Goal: Information Seeking & Learning: Check status

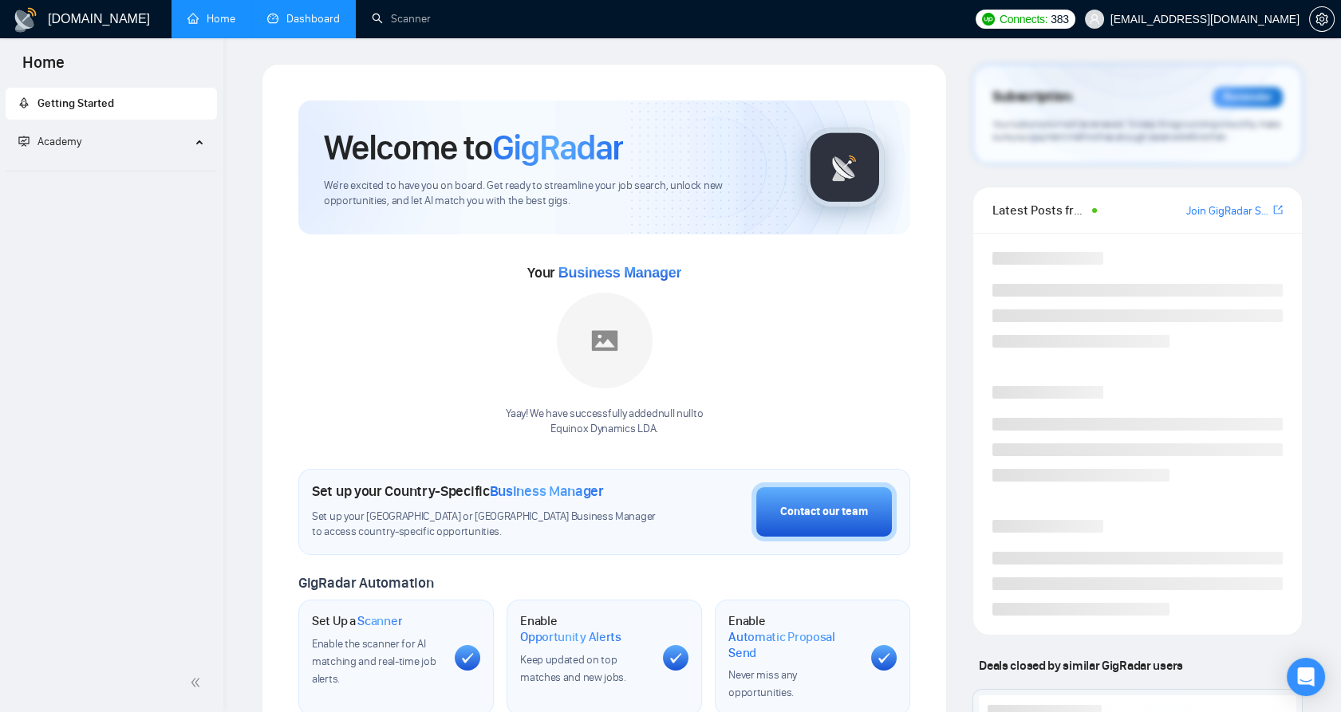
click at [337, 14] on link "Dashboard" at bounding box center [303, 19] width 73 height 14
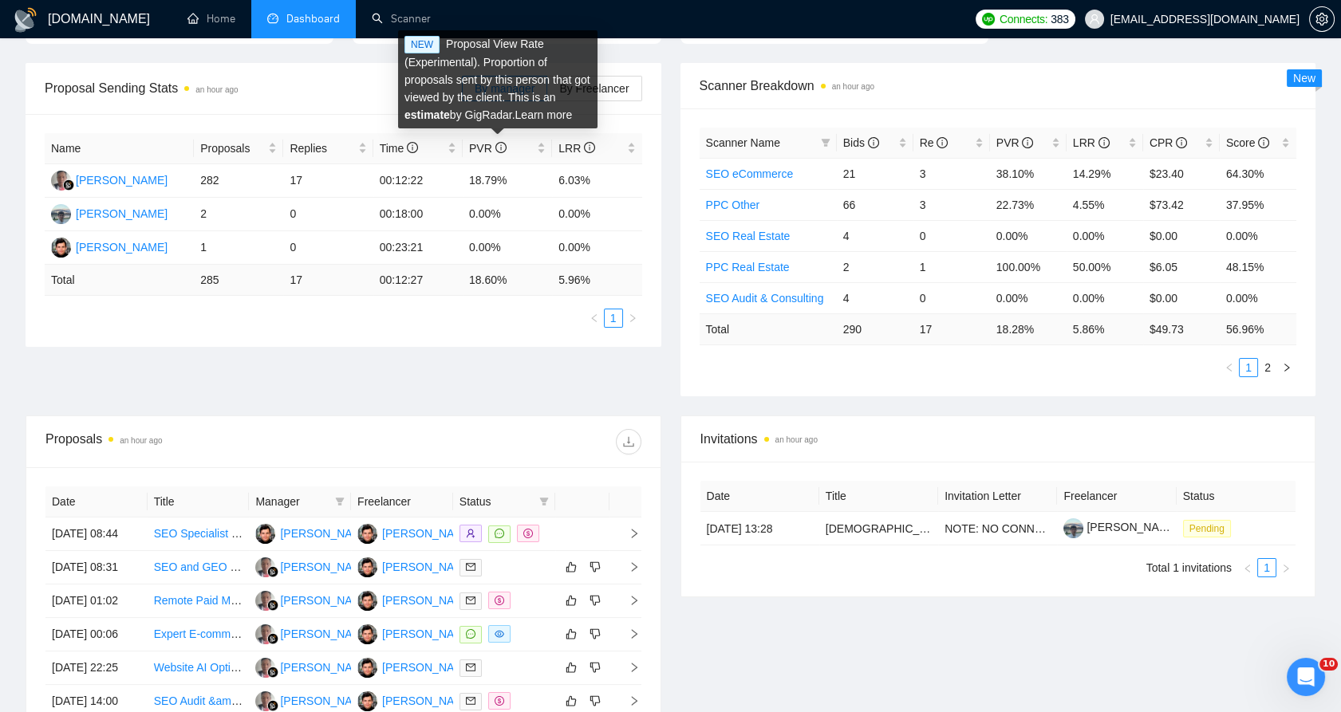
scroll to position [354, 0]
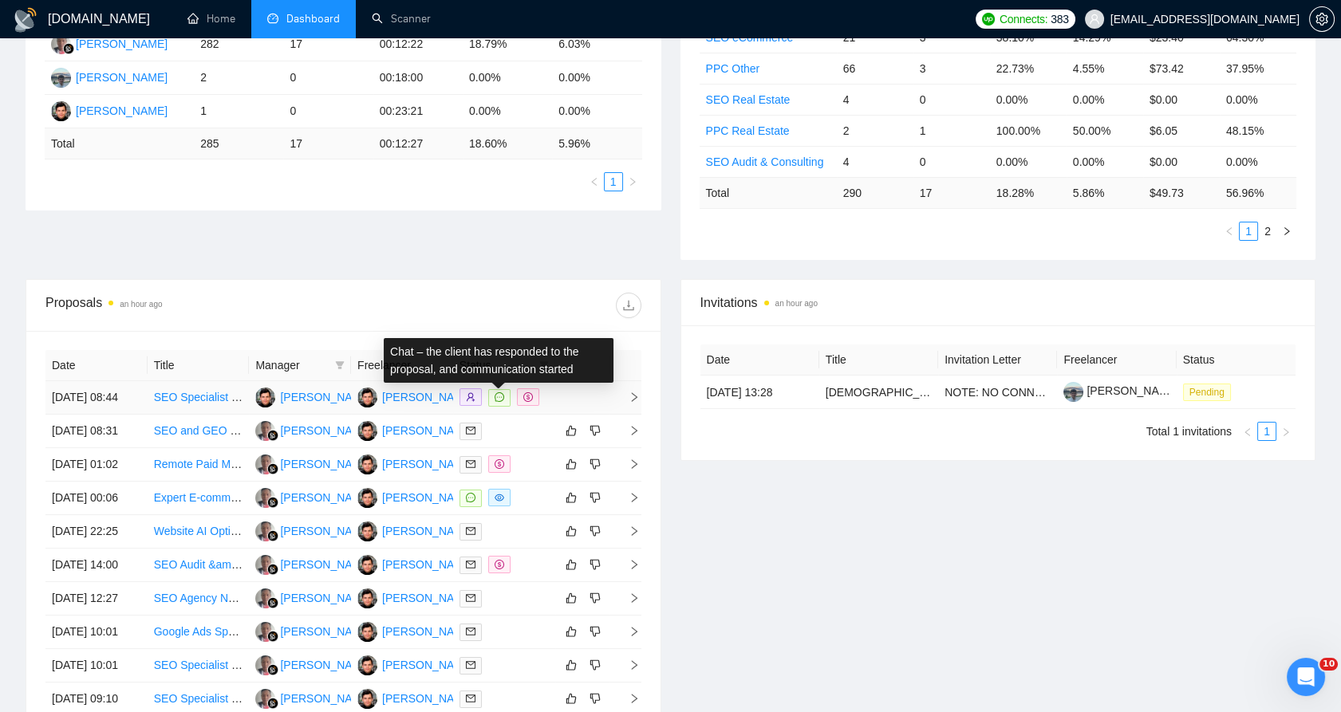
click at [498, 402] on icon "message" at bounding box center [500, 397] width 10 height 10
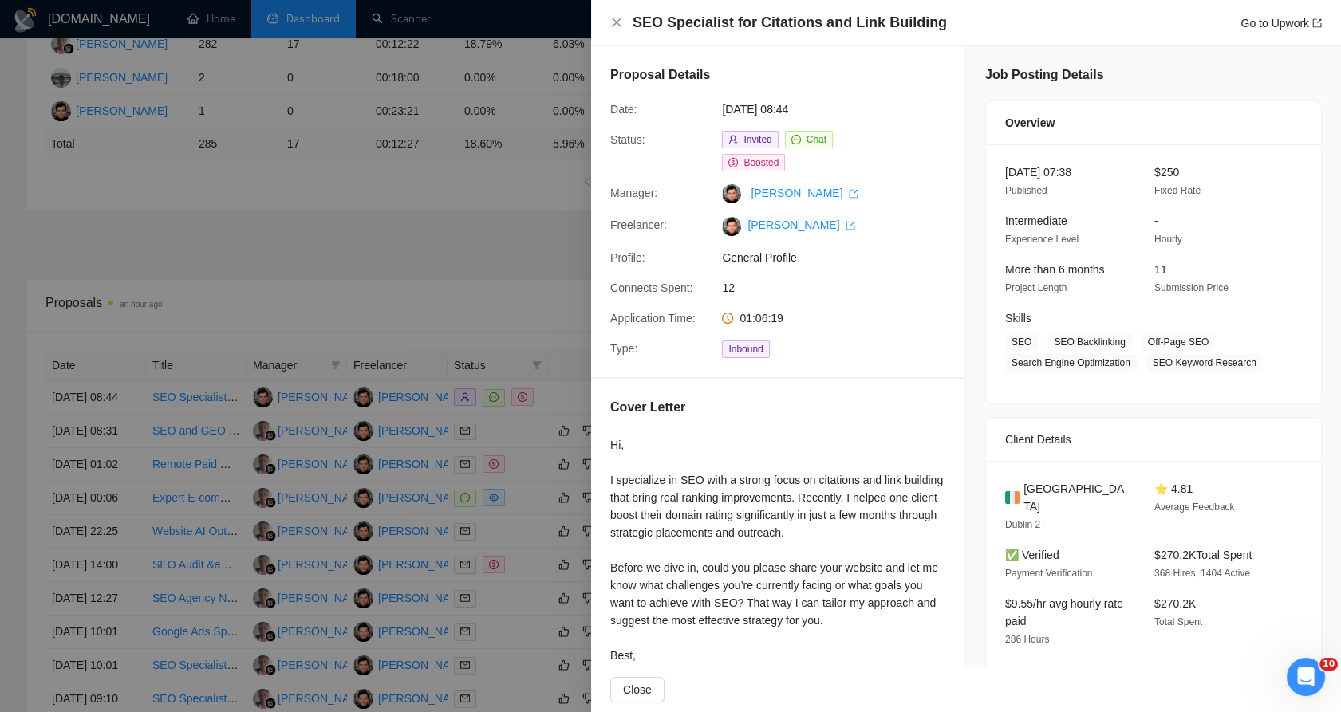
click at [469, 552] on div at bounding box center [670, 356] width 1341 height 712
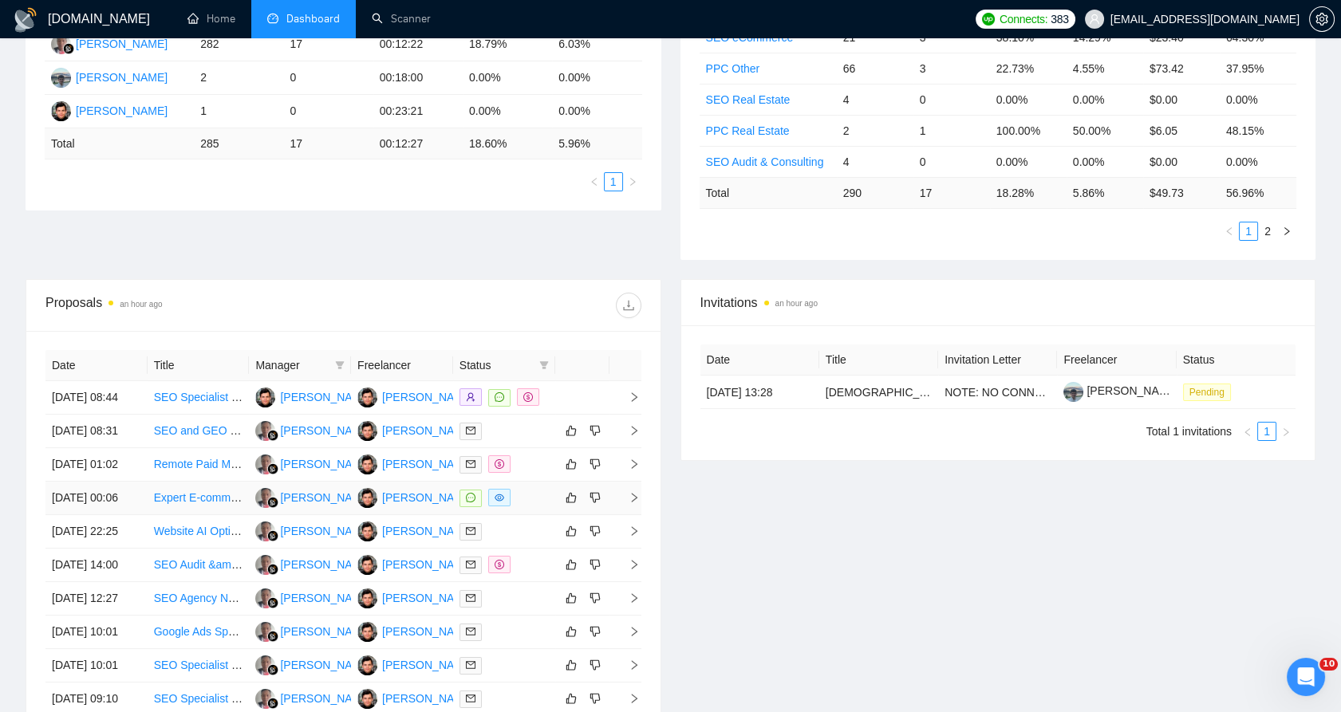
click at [514, 507] on div at bounding box center [503, 498] width 89 height 18
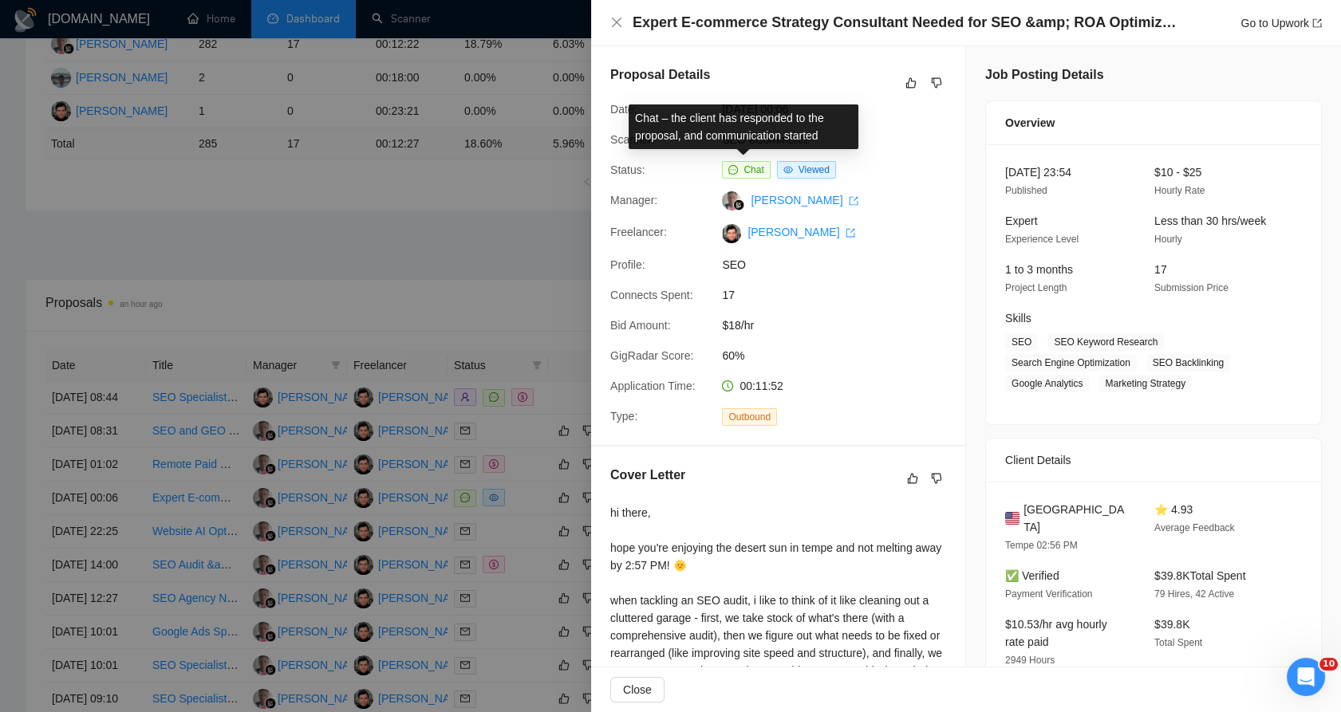
click at [728, 171] on icon "message" at bounding box center [733, 170] width 10 height 10
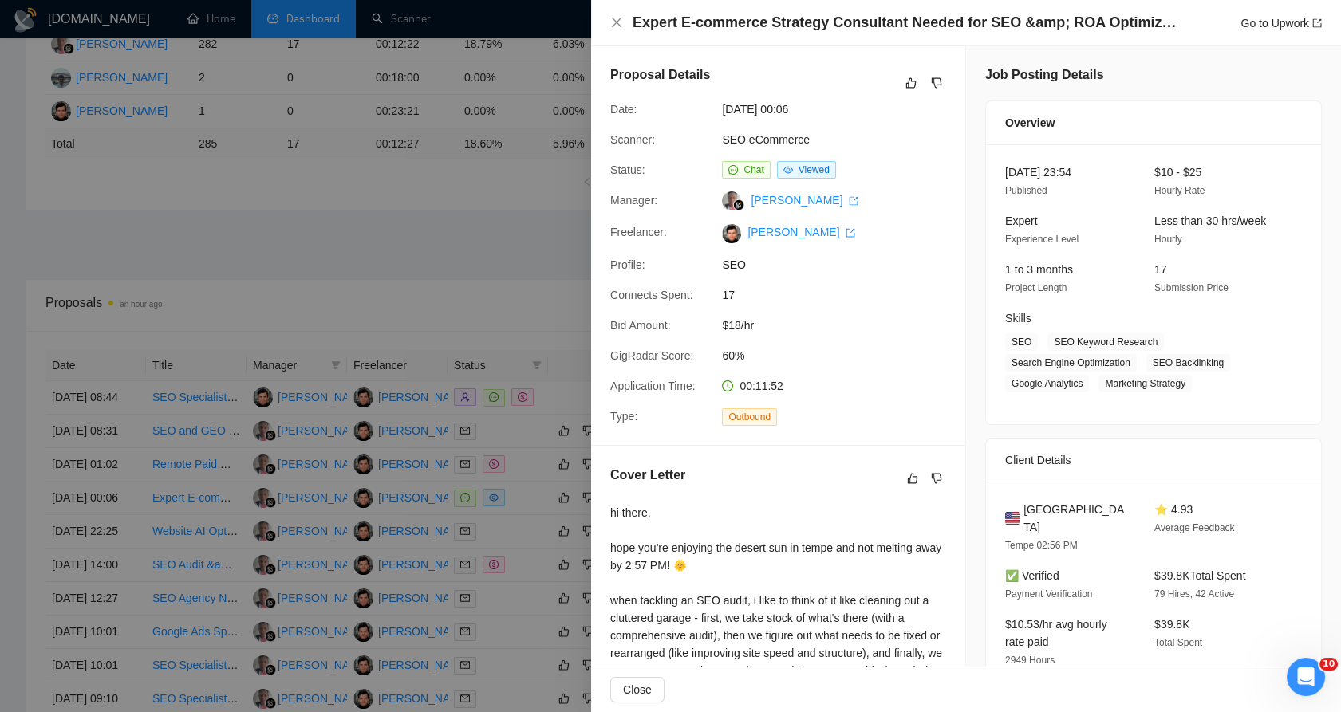
click at [459, 472] on div at bounding box center [670, 356] width 1341 height 712
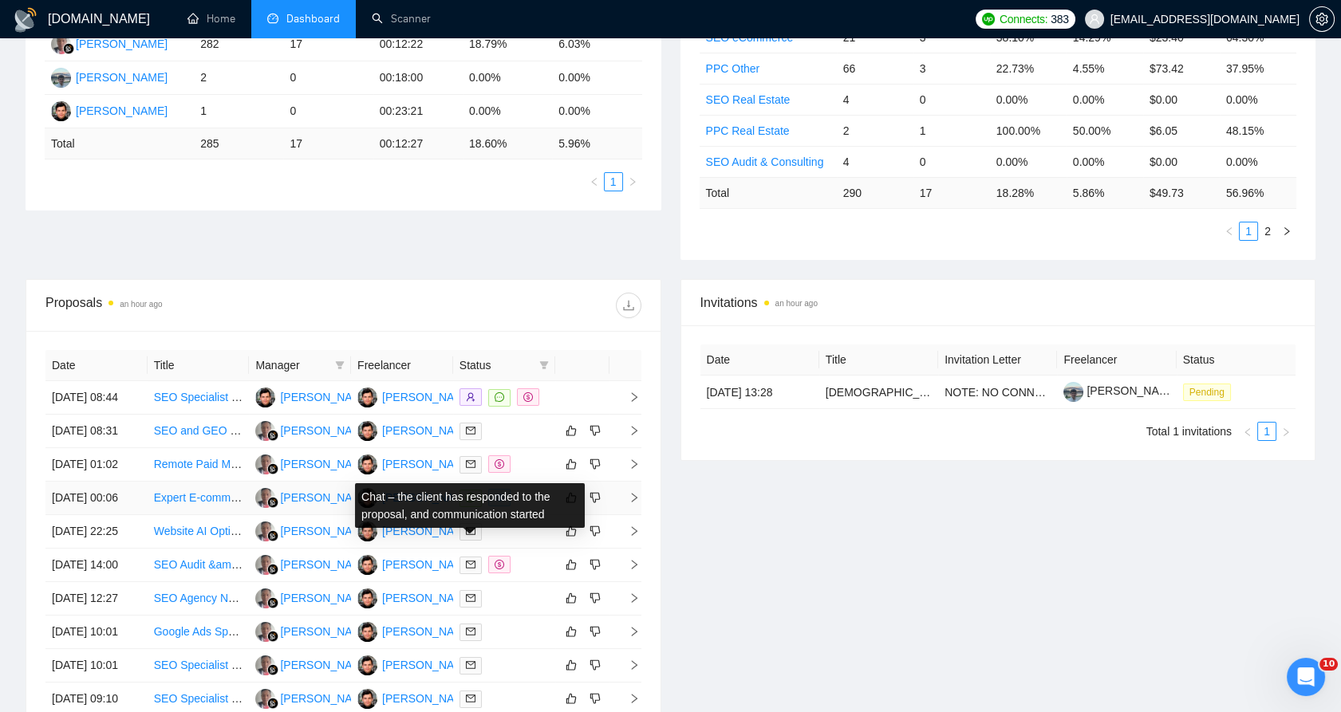
click at [464, 507] on span at bounding box center [470, 499] width 22 height 18
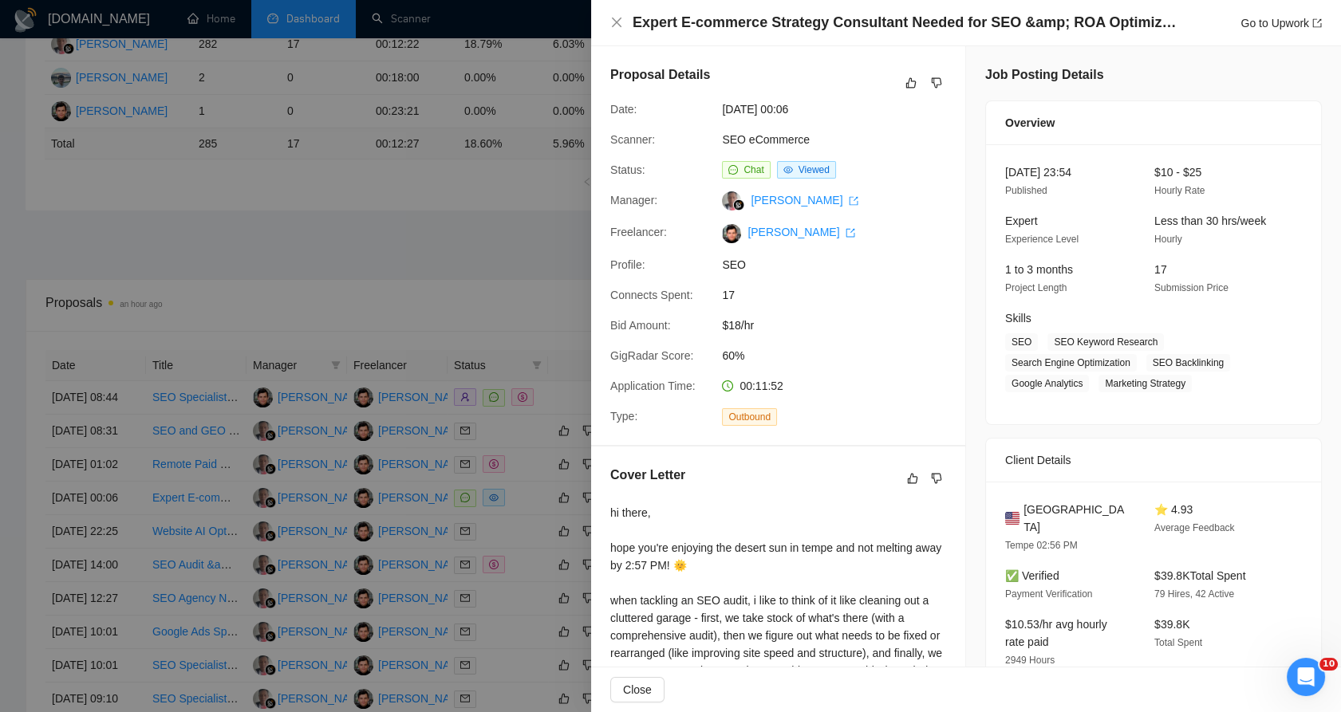
click at [410, 440] on div at bounding box center [670, 356] width 1341 height 712
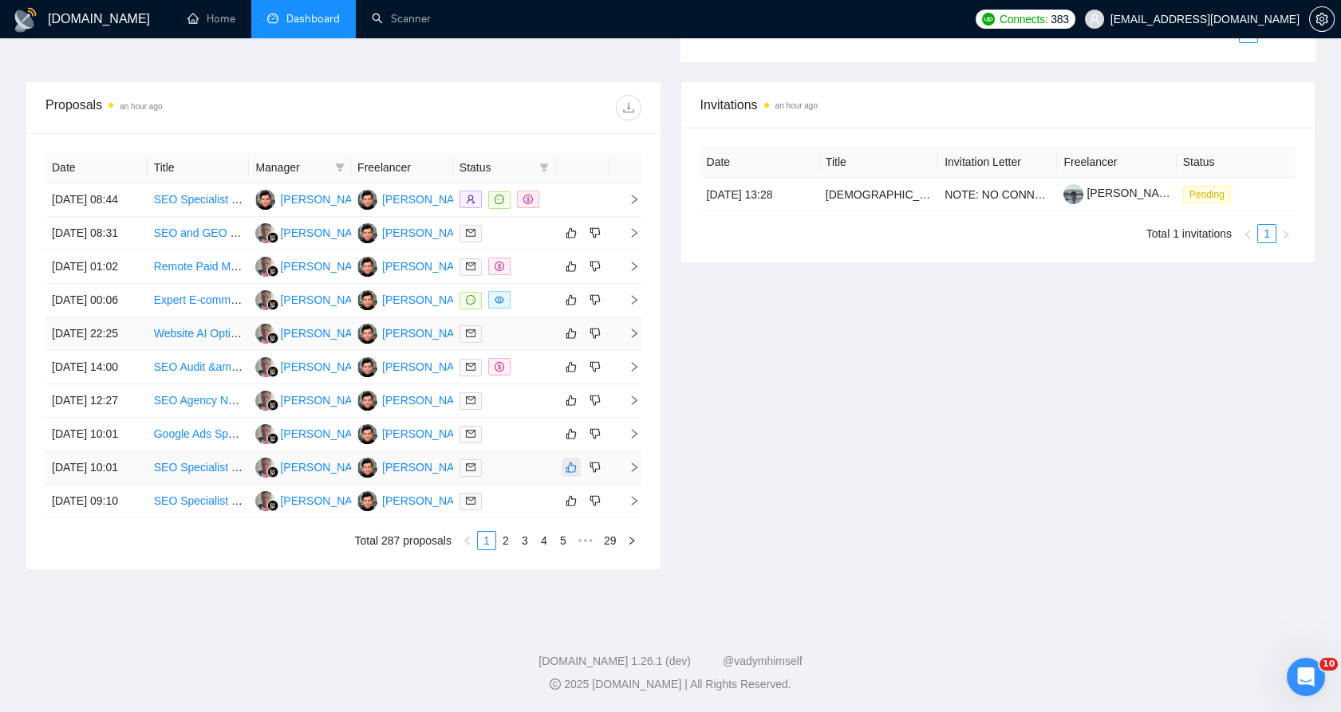
scroll to position [701, 0]
click at [510, 535] on link "2" at bounding box center [506, 541] width 18 height 18
click at [523, 550] on link "3" at bounding box center [525, 541] width 18 height 18
click at [544, 550] on link "4" at bounding box center [544, 541] width 18 height 18
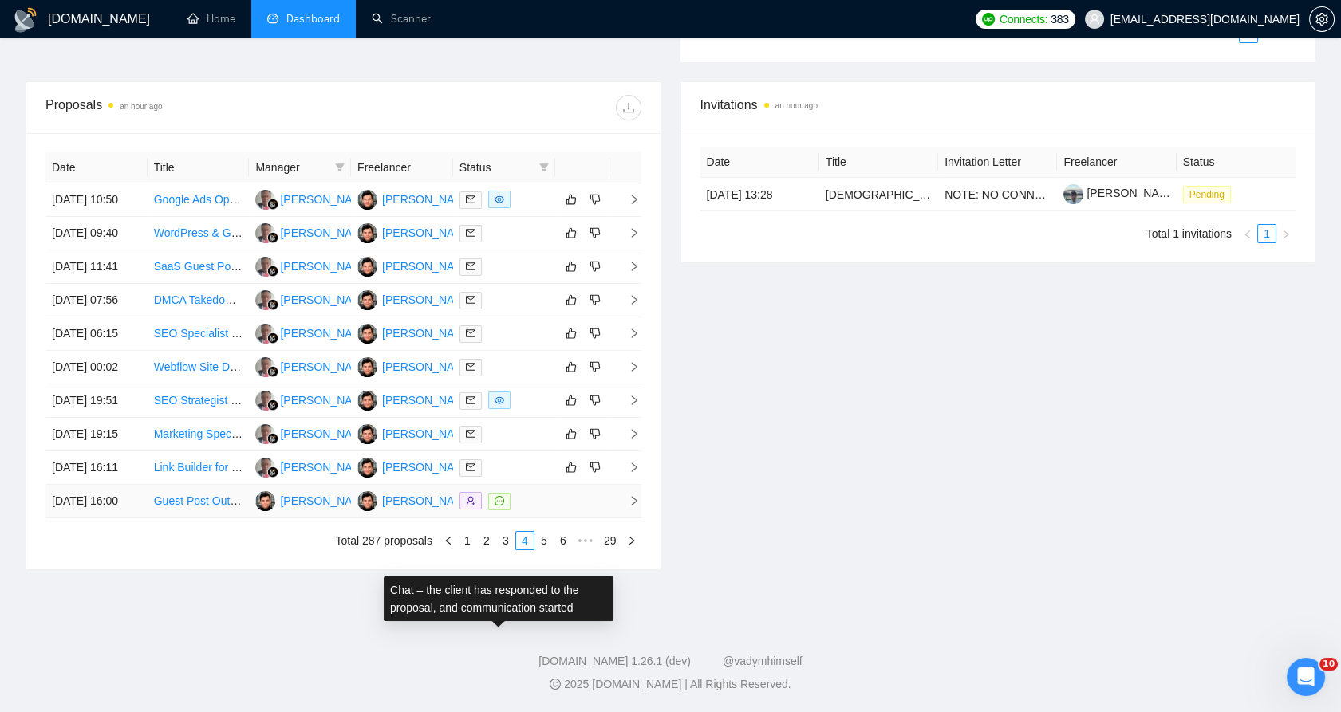
click at [498, 506] on icon "message" at bounding box center [500, 501] width 10 height 10
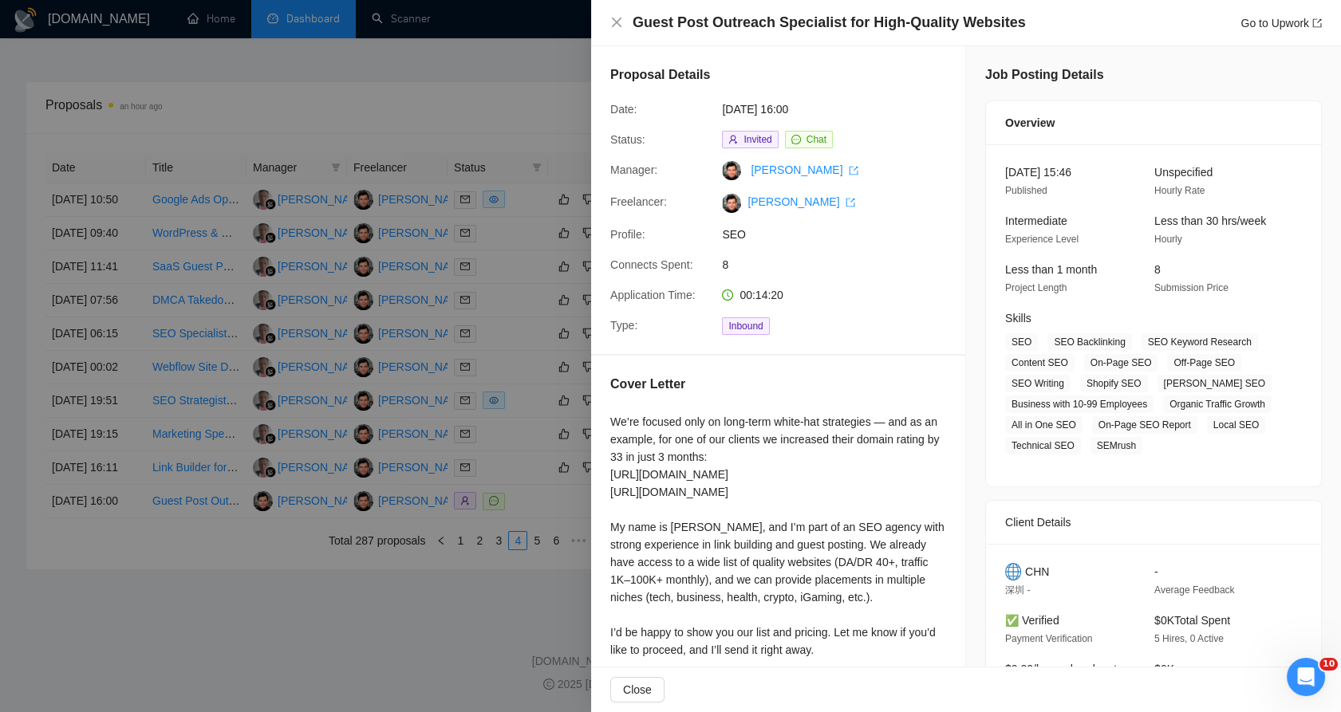
click at [430, 466] on div at bounding box center [670, 356] width 1341 height 712
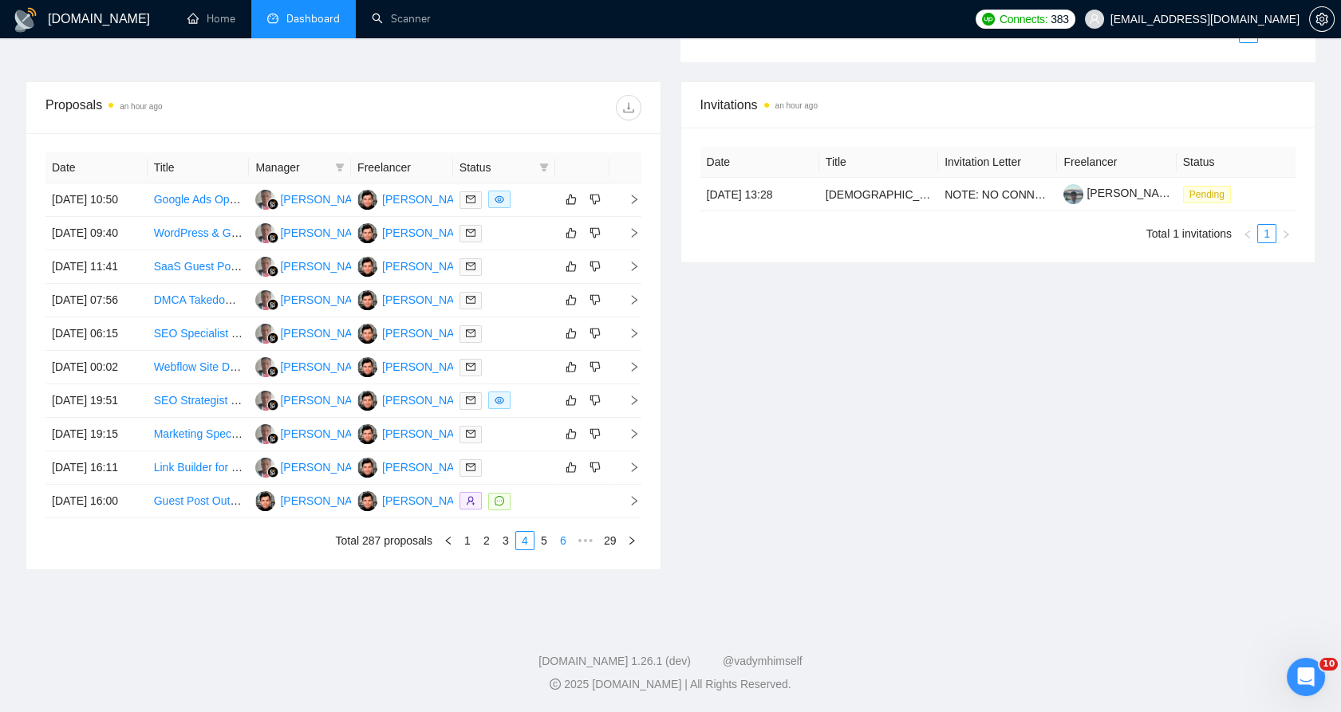
click at [542, 550] on link "5" at bounding box center [544, 541] width 18 height 18
click at [543, 550] on link "6" at bounding box center [544, 541] width 18 height 18
click at [544, 550] on link "7" at bounding box center [544, 541] width 18 height 18
click at [546, 550] on link "8" at bounding box center [544, 541] width 18 height 18
click at [466, 262] on icon "message" at bounding box center [471, 267] width 10 height 10
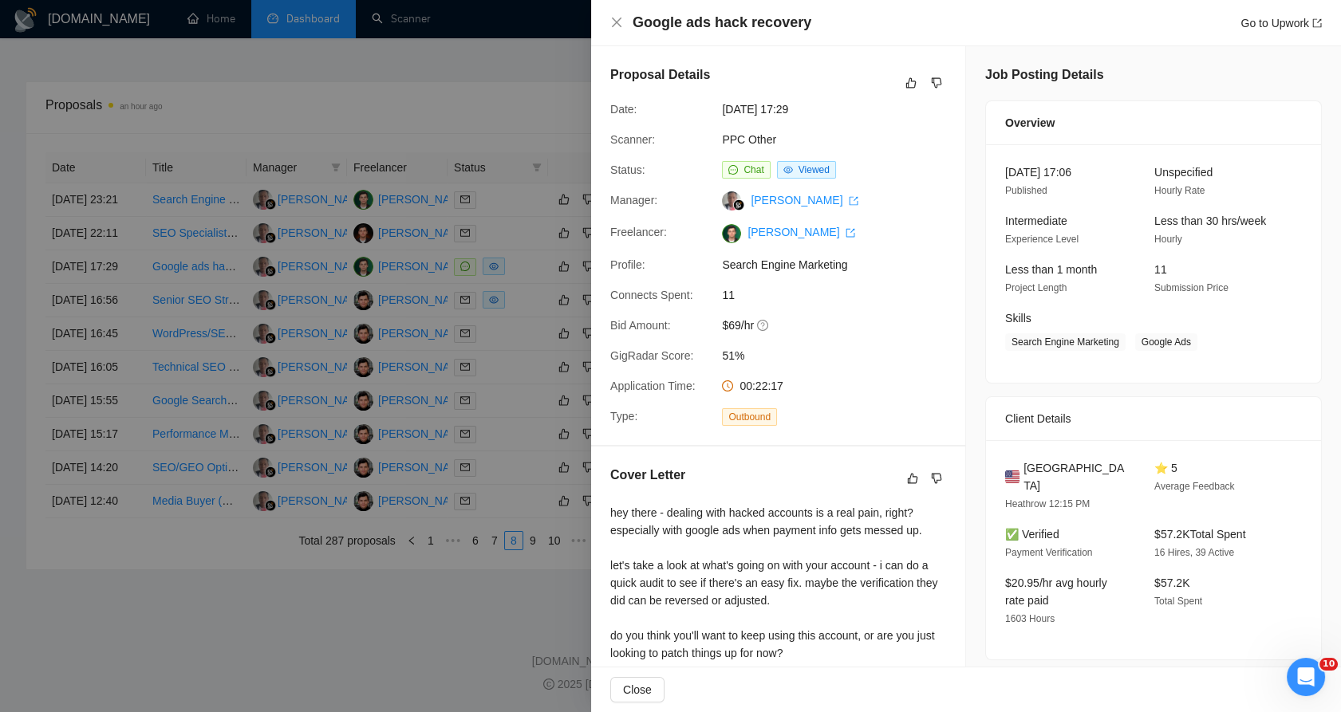
click at [477, 448] on div at bounding box center [670, 356] width 1341 height 712
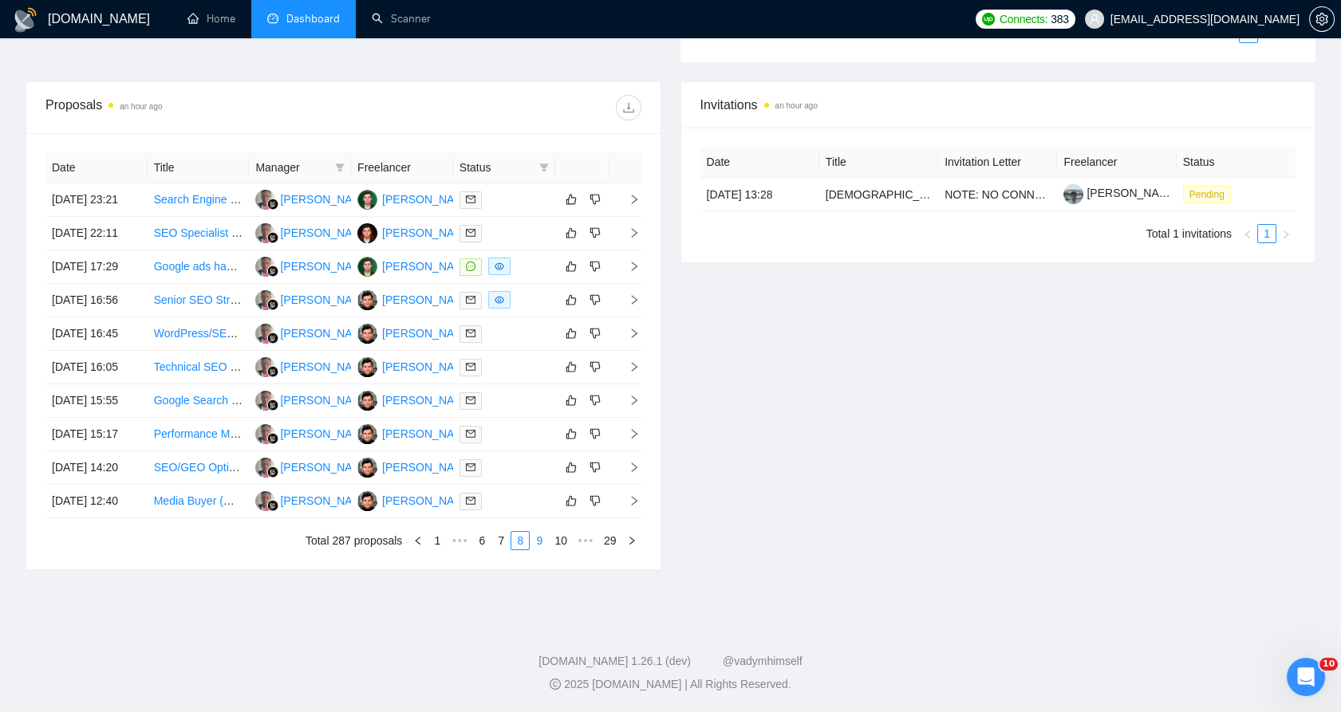
click at [538, 550] on link "9" at bounding box center [539, 541] width 18 height 18
click at [534, 550] on link "10" at bounding box center [537, 541] width 22 height 18
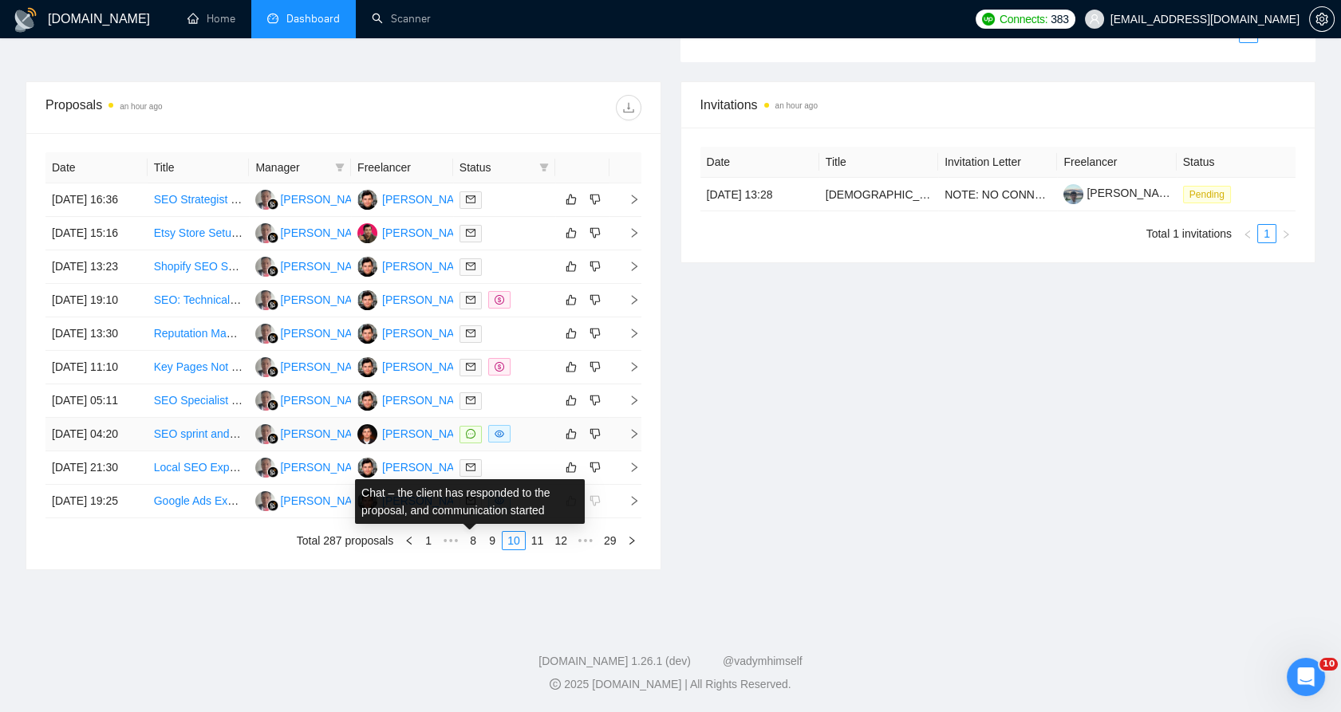
click at [472, 439] on icon "message" at bounding box center [471, 434] width 10 height 10
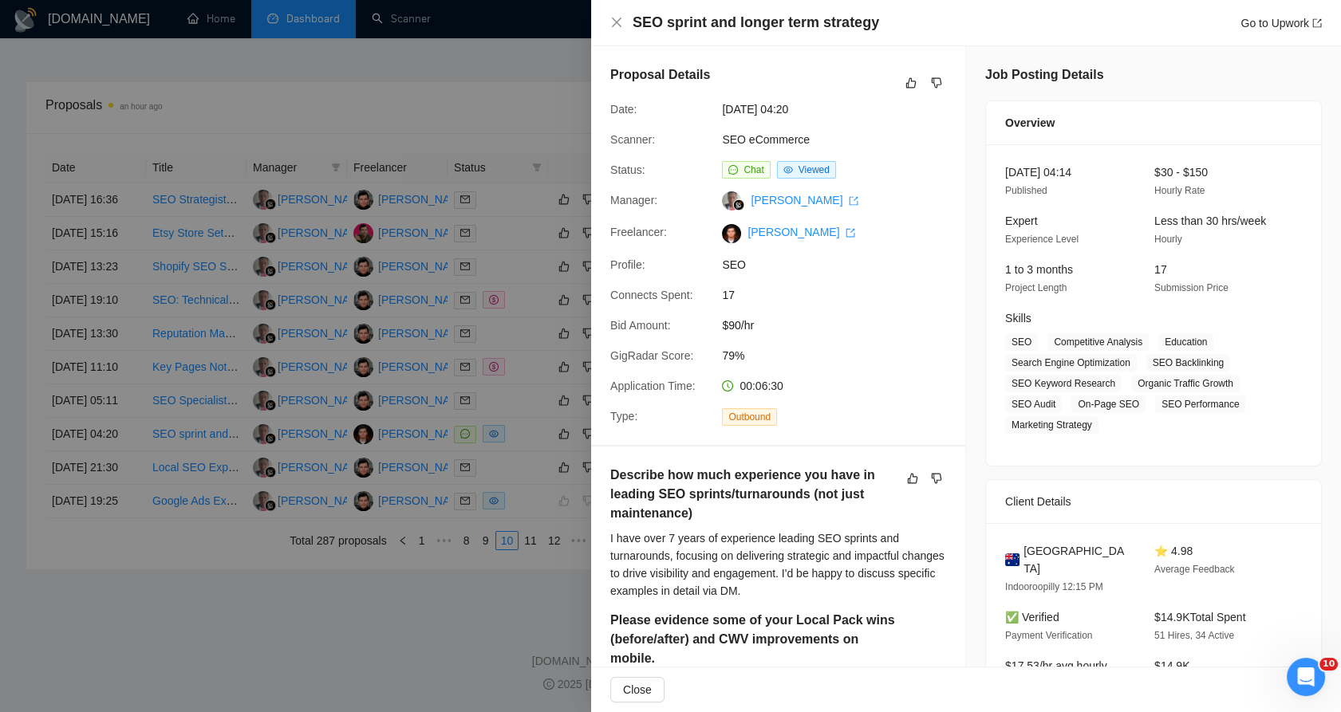
click at [512, 370] on div at bounding box center [670, 356] width 1341 height 712
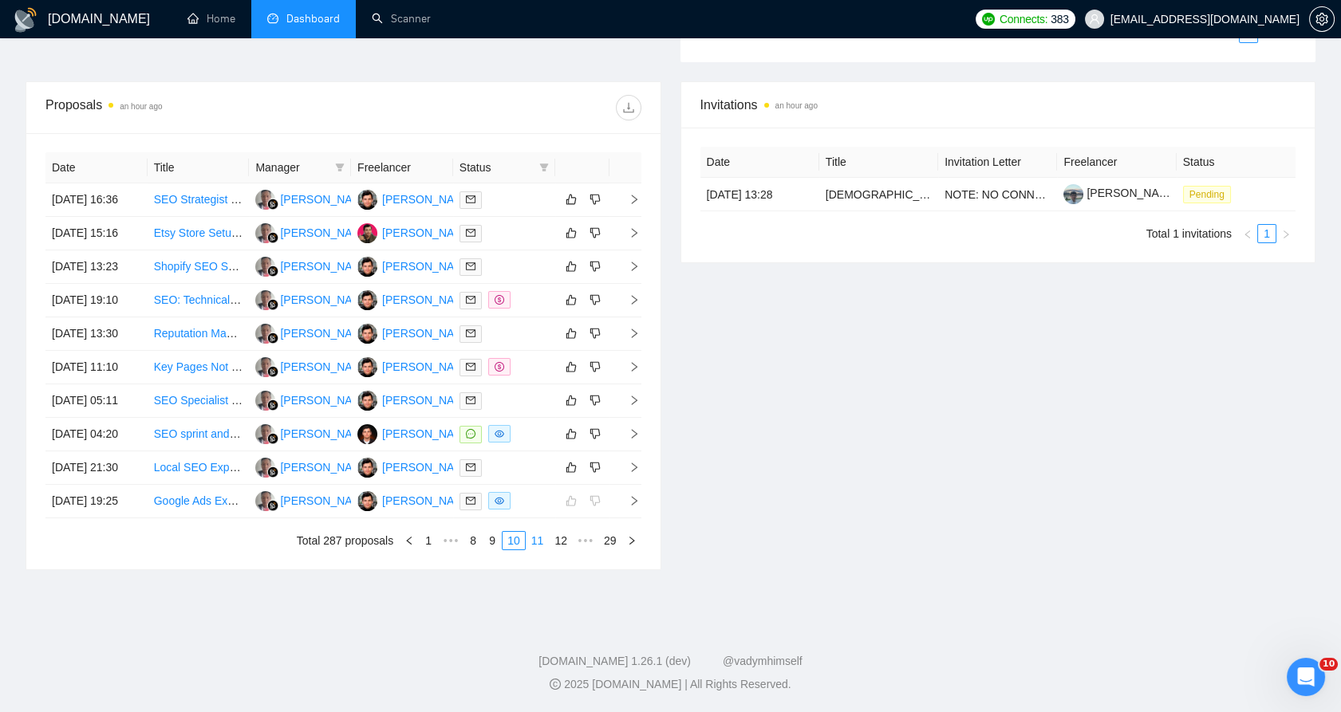
click at [537, 550] on link "11" at bounding box center [537, 541] width 22 height 18
click at [525, 550] on link "11" at bounding box center [513, 541] width 22 height 18
click at [533, 550] on link "12" at bounding box center [537, 541] width 22 height 18
click at [542, 550] on link "13" at bounding box center [537, 541] width 22 height 18
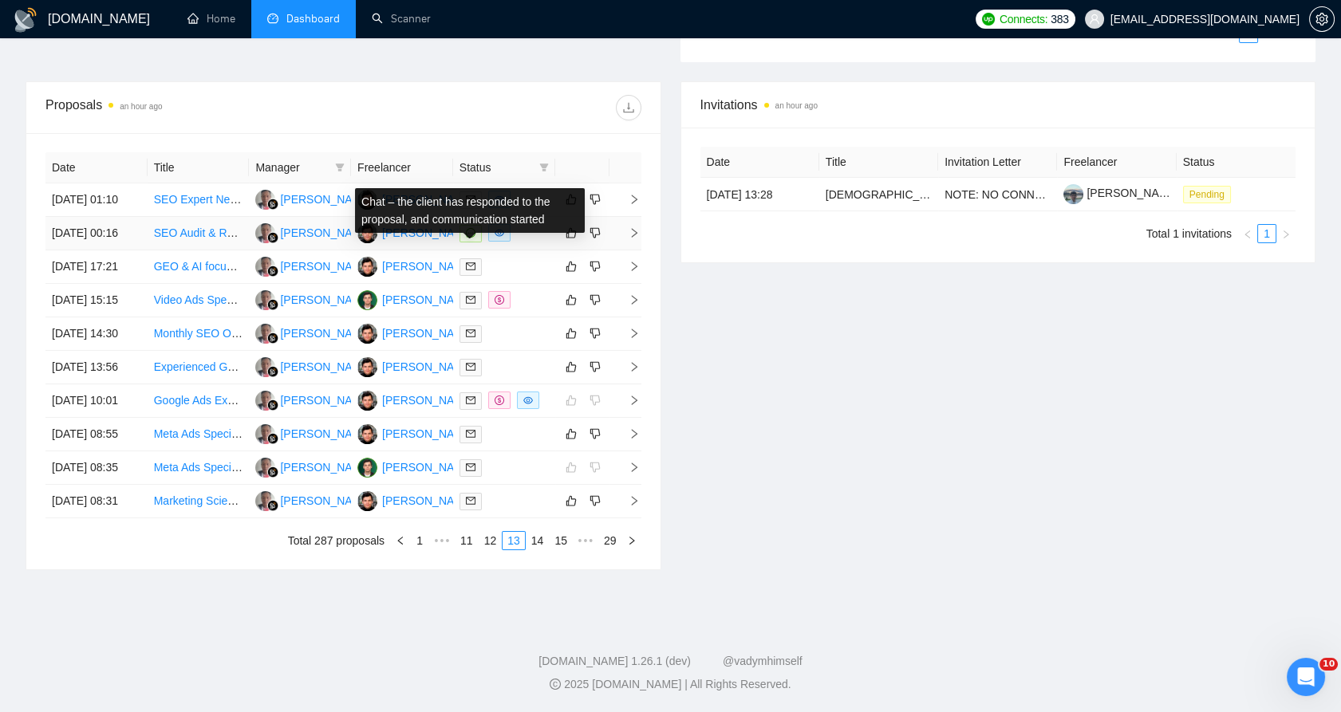
click at [466, 228] on icon "message" at bounding box center [471, 233] width 10 height 10
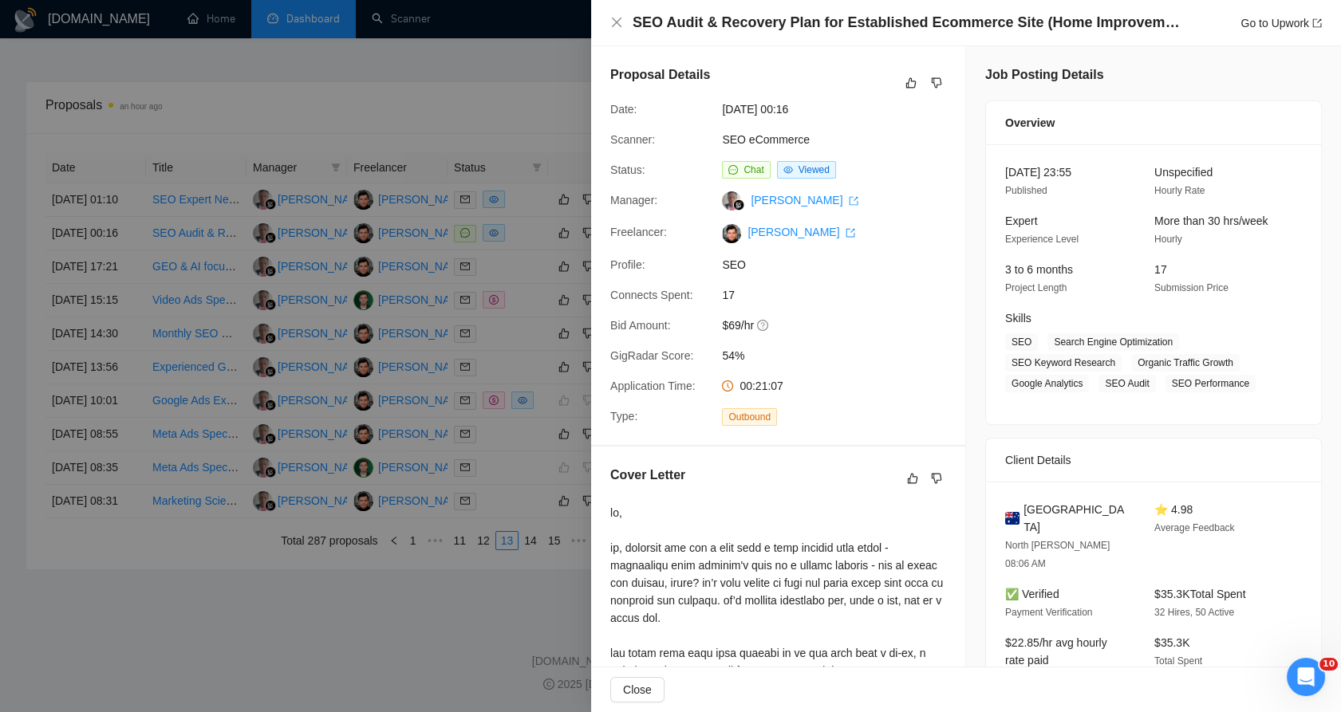
drag, startPoint x: 402, startPoint y: 421, endPoint x: 410, endPoint y: 442, distance: 22.2
click at [402, 430] on div at bounding box center [670, 356] width 1341 height 712
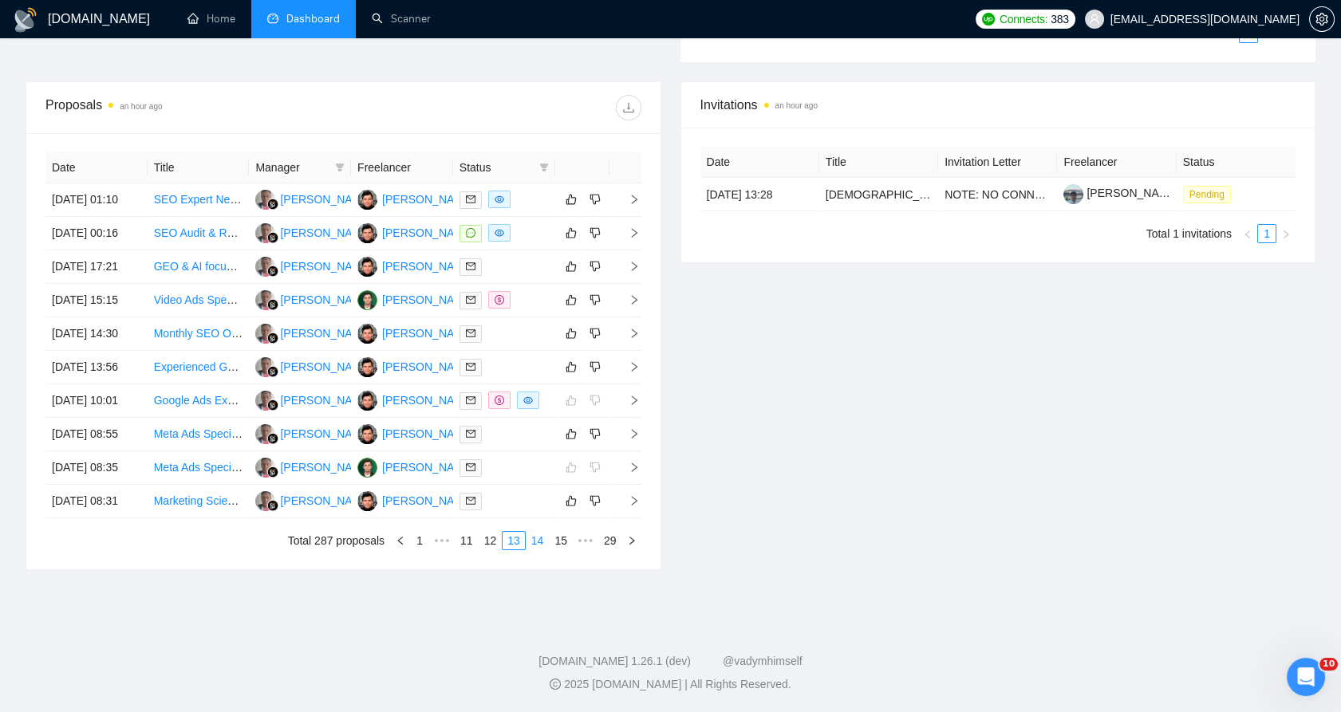
click at [530, 550] on link "14" at bounding box center [537, 541] width 22 height 18
click at [535, 534] on link "15" at bounding box center [537, 541] width 22 height 18
click at [536, 550] on link "16" at bounding box center [537, 541] width 22 height 18
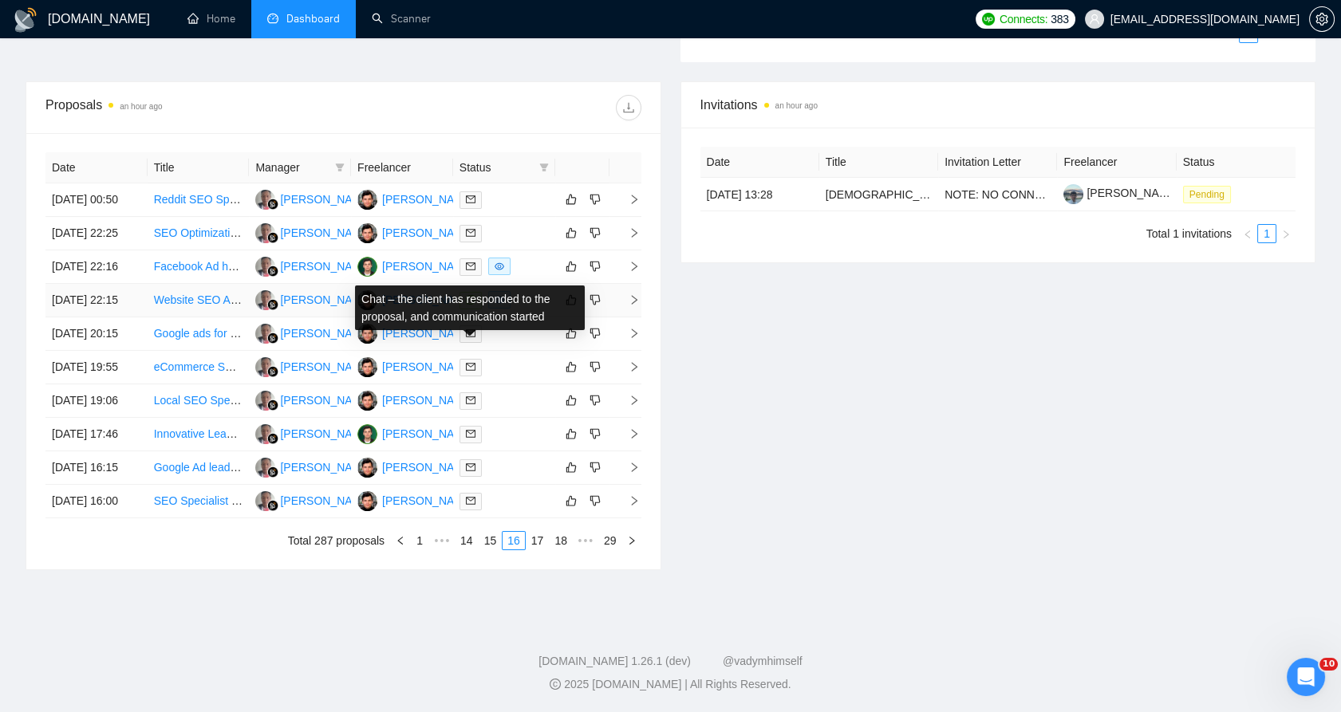
click at [470, 295] on icon "message" at bounding box center [471, 300] width 10 height 10
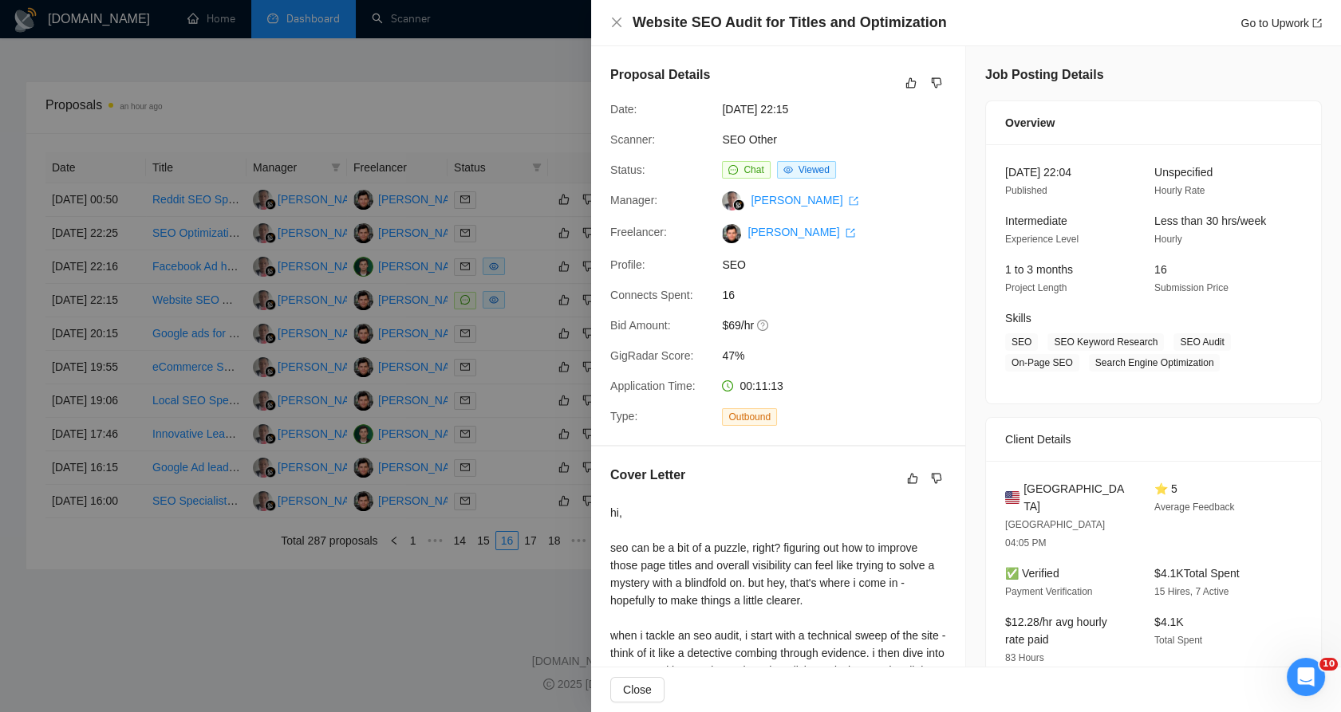
click at [561, 136] on div at bounding box center [670, 356] width 1341 height 712
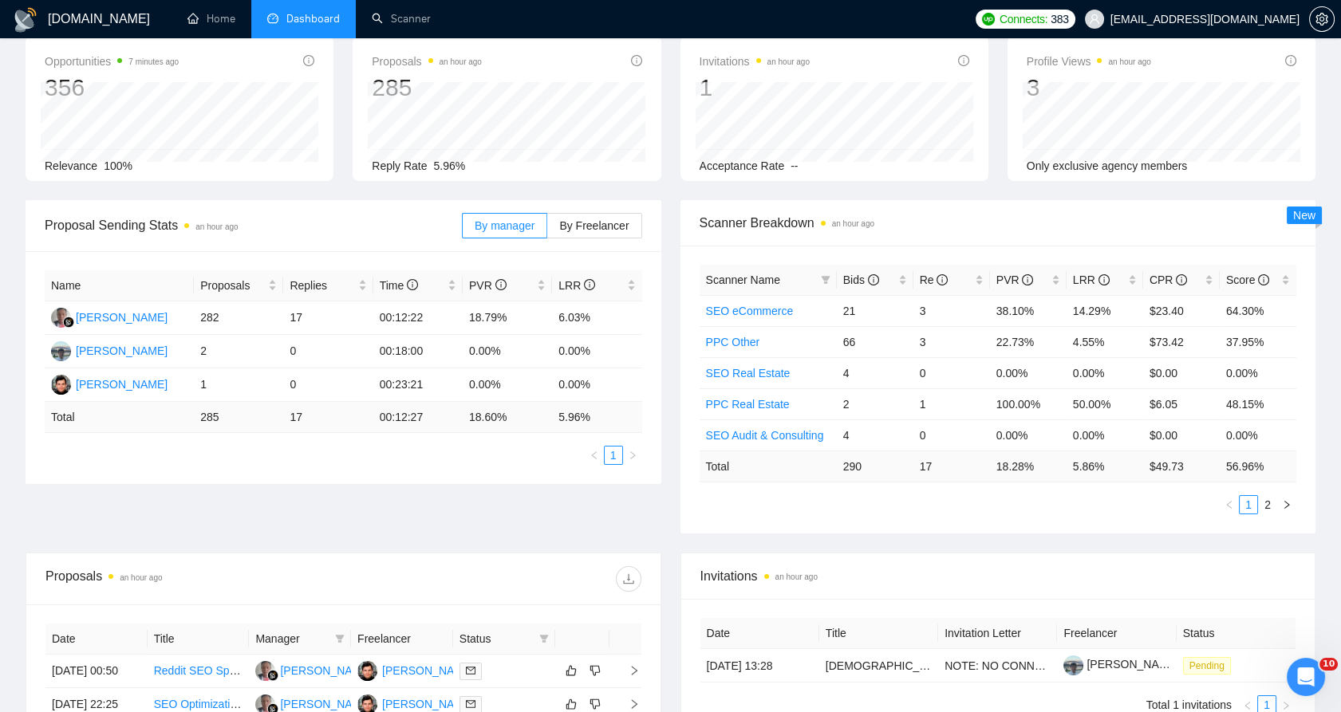
scroll to position [0, 0]
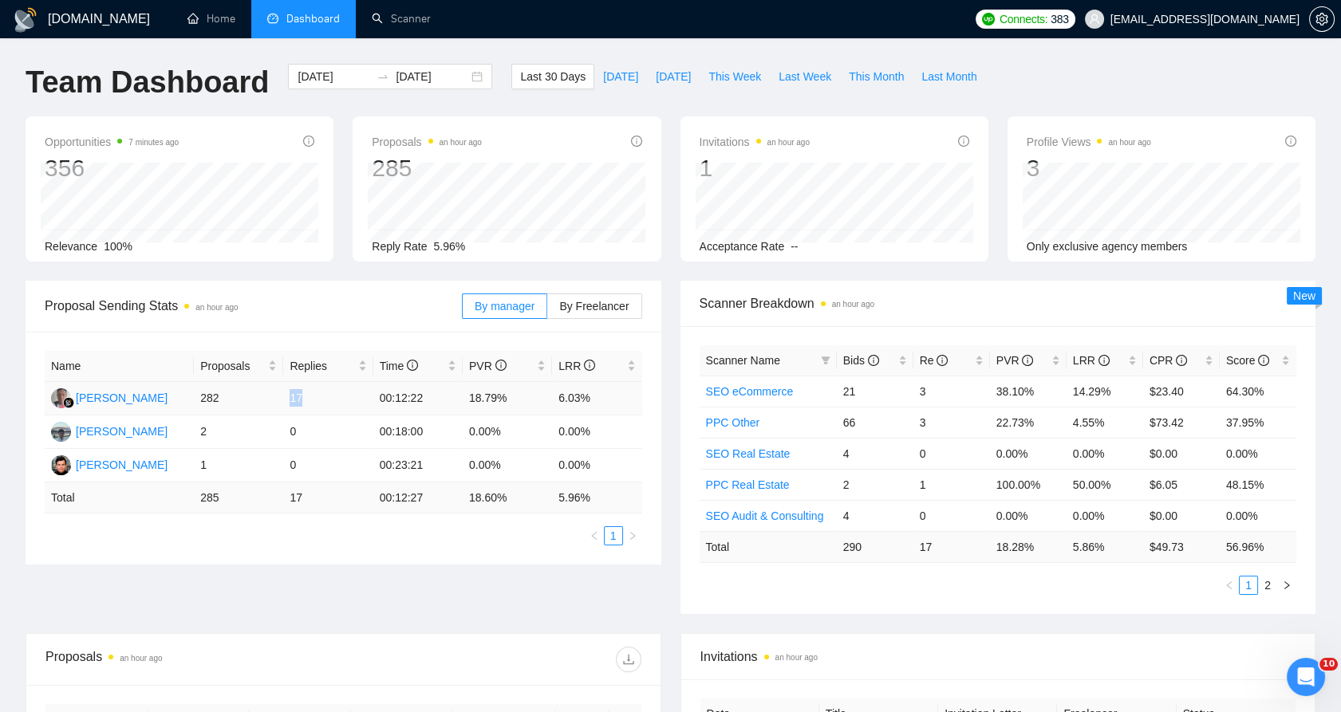
click at [281, 392] on tr "[PERSON_NAME] 282 17 00:12:22 18.79% 6.03%" at bounding box center [343, 398] width 597 height 33
drag, startPoint x: 281, startPoint y: 392, endPoint x: 415, endPoint y: 403, distance: 134.4
click at [415, 403] on td "00:12:22" at bounding box center [417, 398] width 89 height 33
drag, startPoint x: 602, startPoint y: 396, endPoint x: 555, endPoint y: 396, distance: 47.1
click at [555, 396] on td "6.03%" at bounding box center [596, 398] width 89 height 33
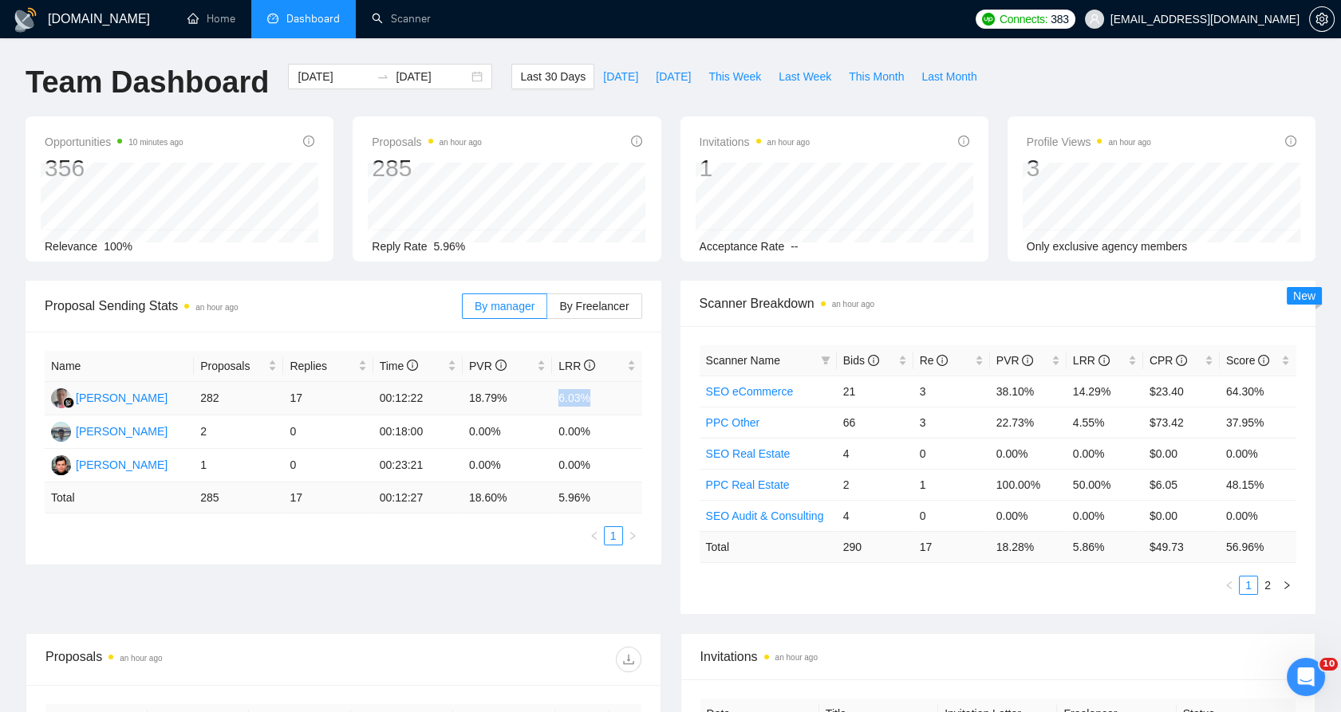
click at [561, 400] on td "6.03%" at bounding box center [596, 398] width 89 height 33
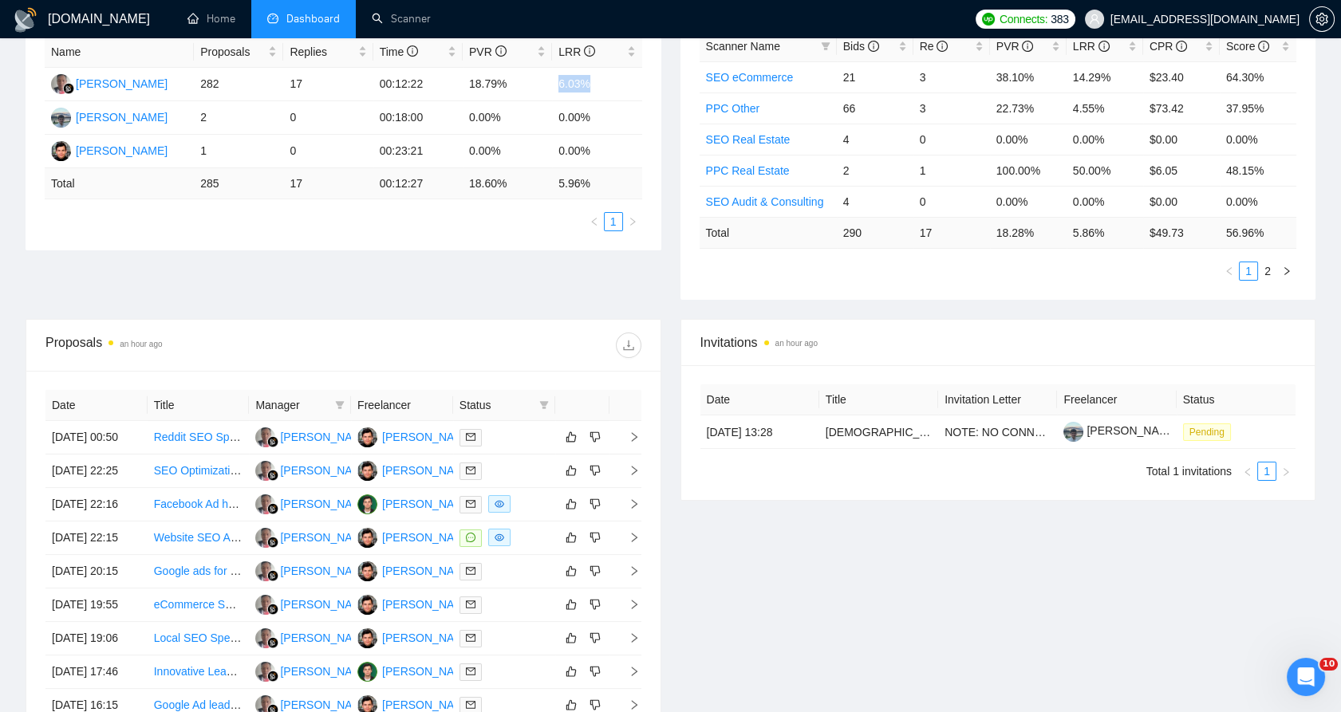
scroll to position [354, 0]
